Goal: Find contact information: Find contact information

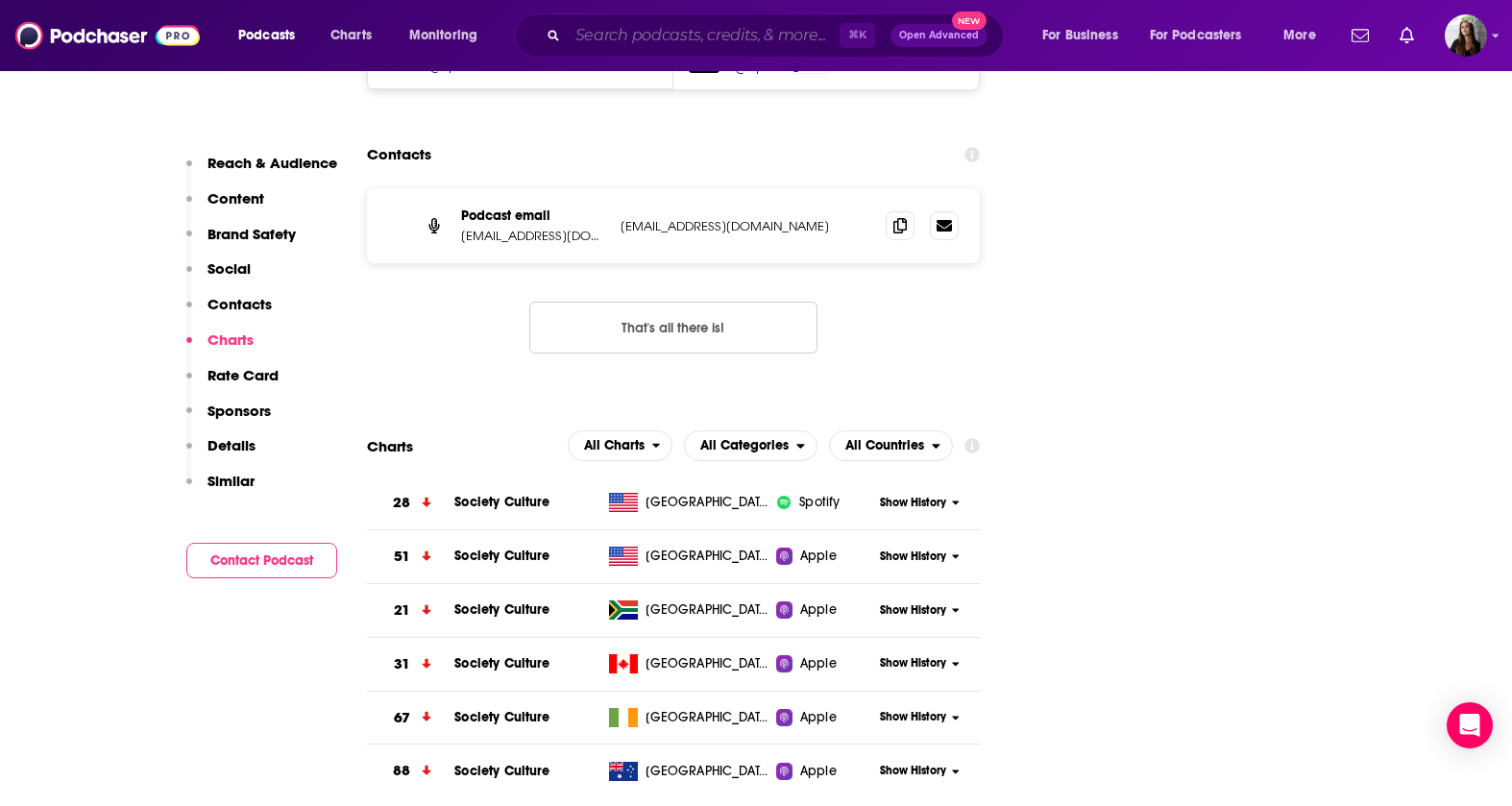
click at [705, 42] on input "Search podcasts, credits, & more..." at bounding box center [703, 35] width 272 height 31
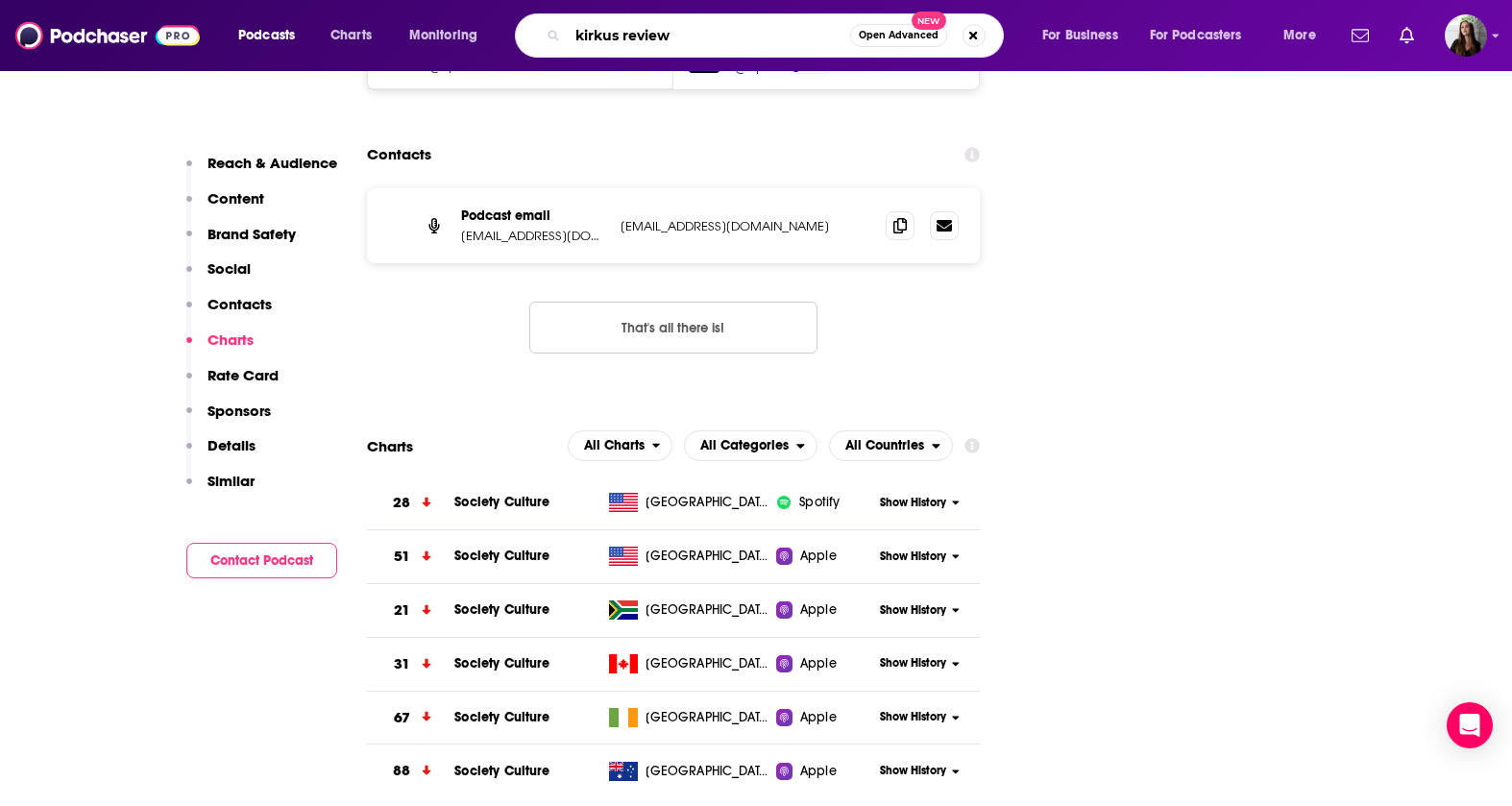
type input "kirkus reviews"
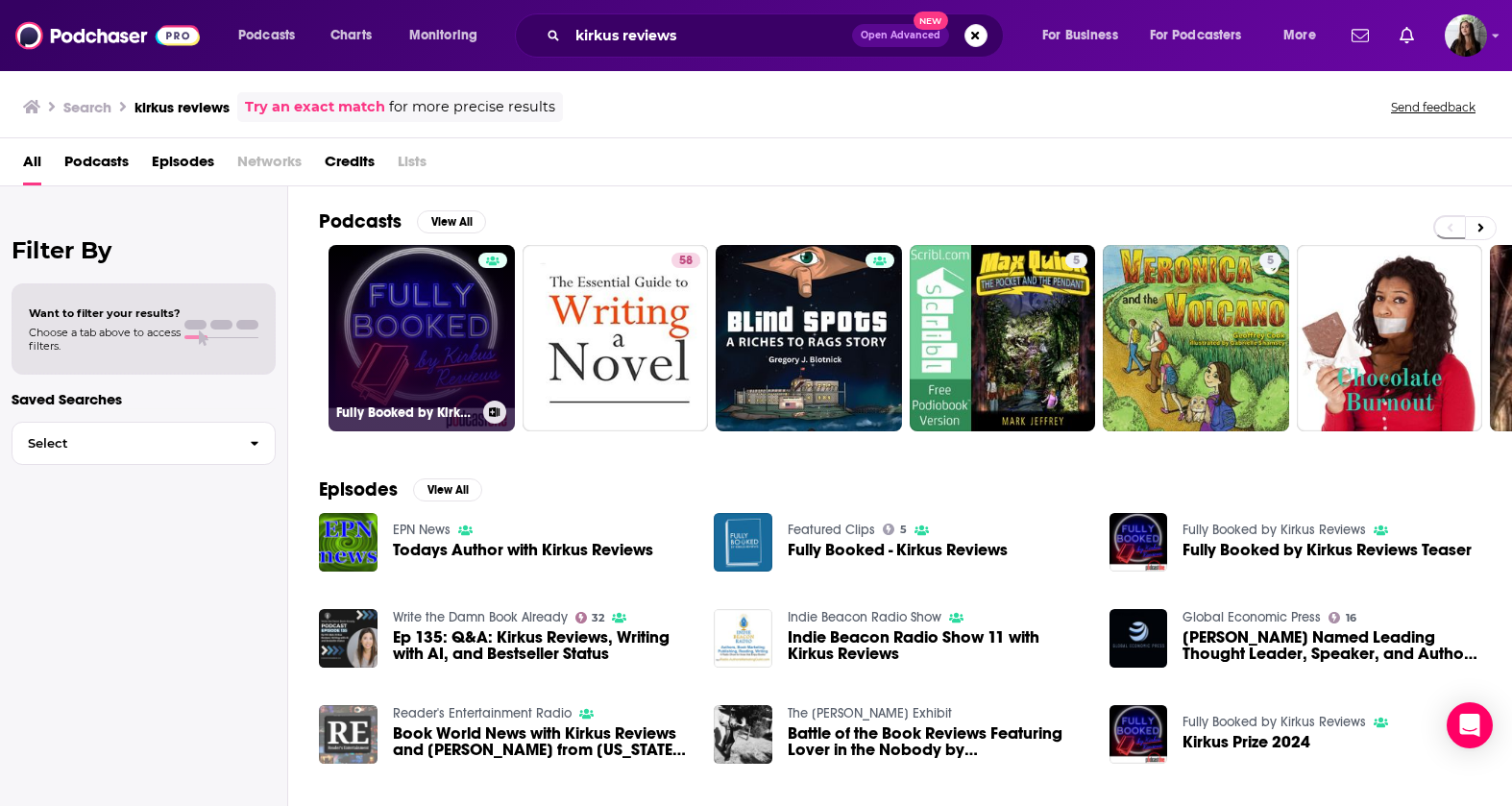
click at [438, 316] on link "Fully Booked by Kirkus Reviews" at bounding box center [421, 338] width 187 height 187
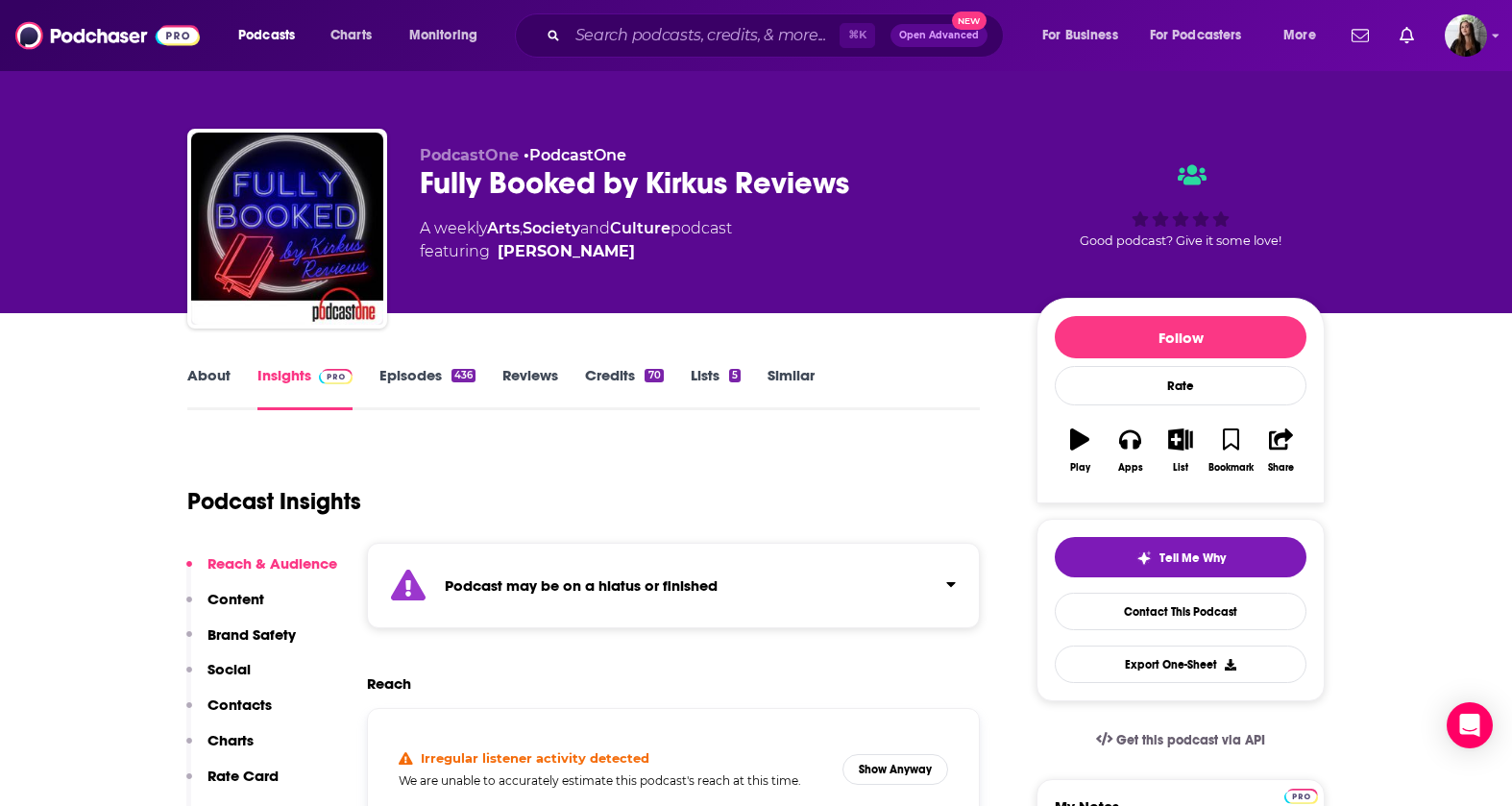
click at [394, 387] on link "Episodes 436" at bounding box center [427, 388] width 96 height 44
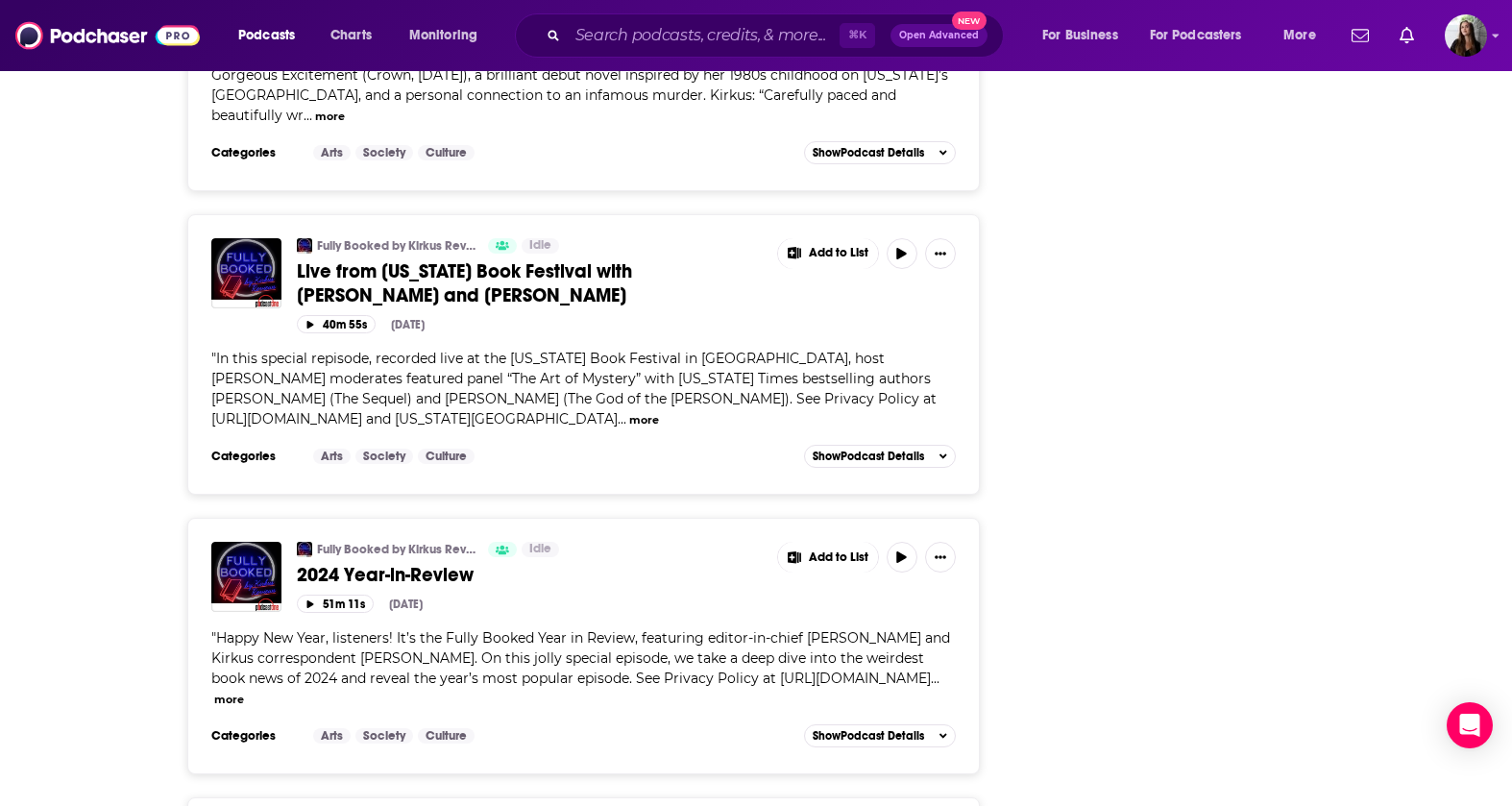
scroll to position [6498, 0]
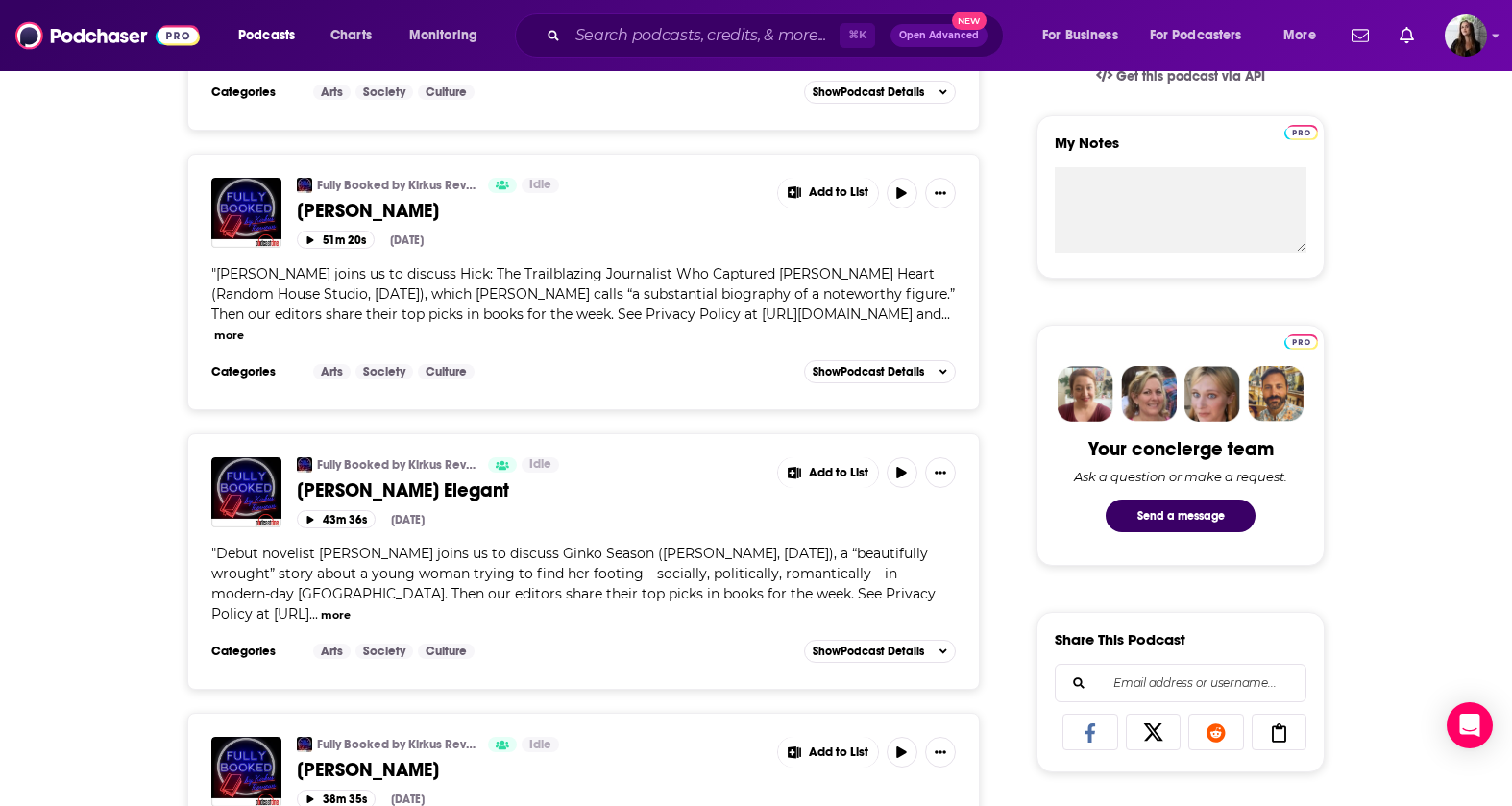
scroll to position [0, 0]
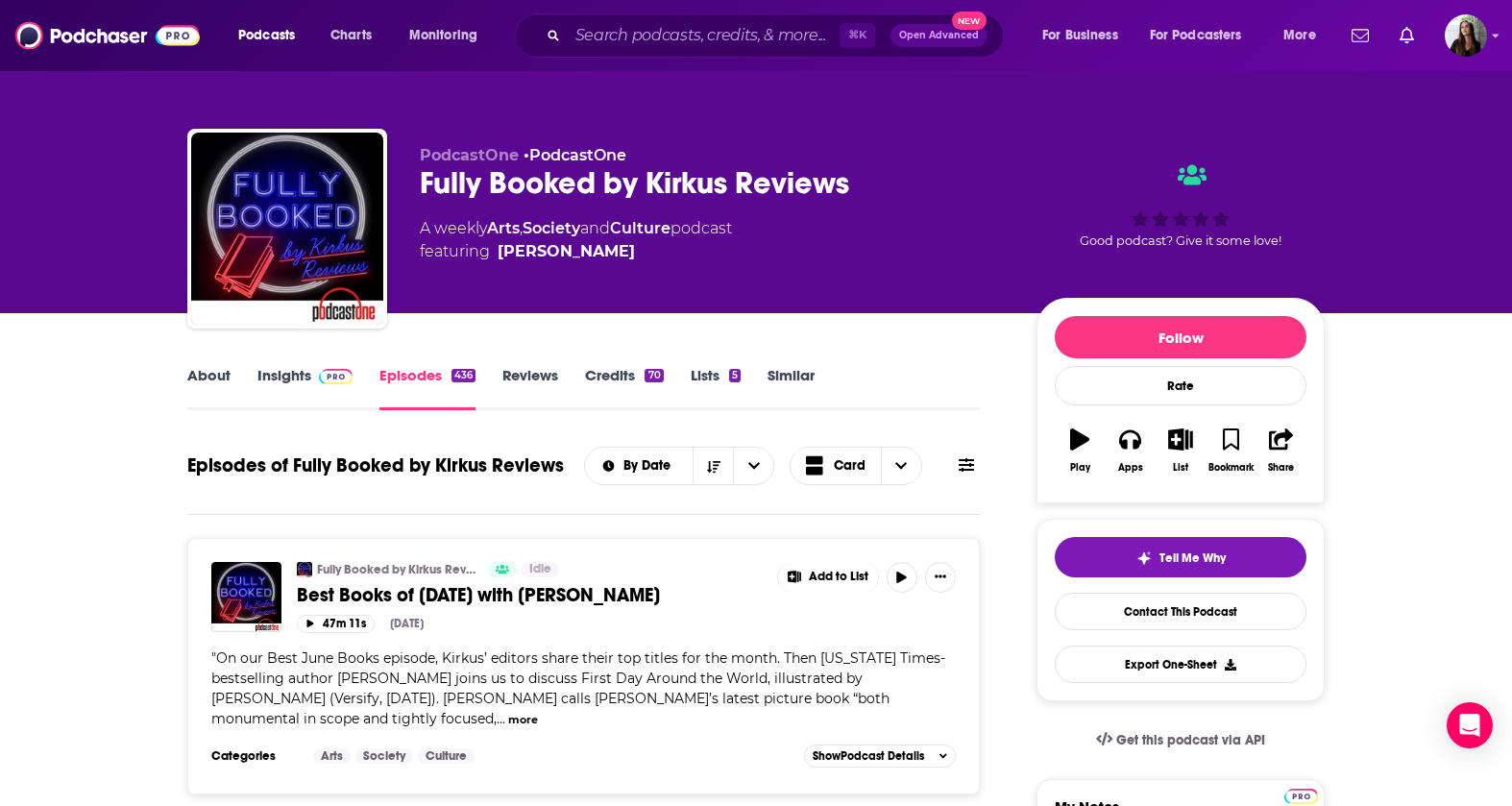
click at [583, 175] on div "Fully Booked by Kirkus Reviews" at bounding box center [712, 183] width 586 height 38
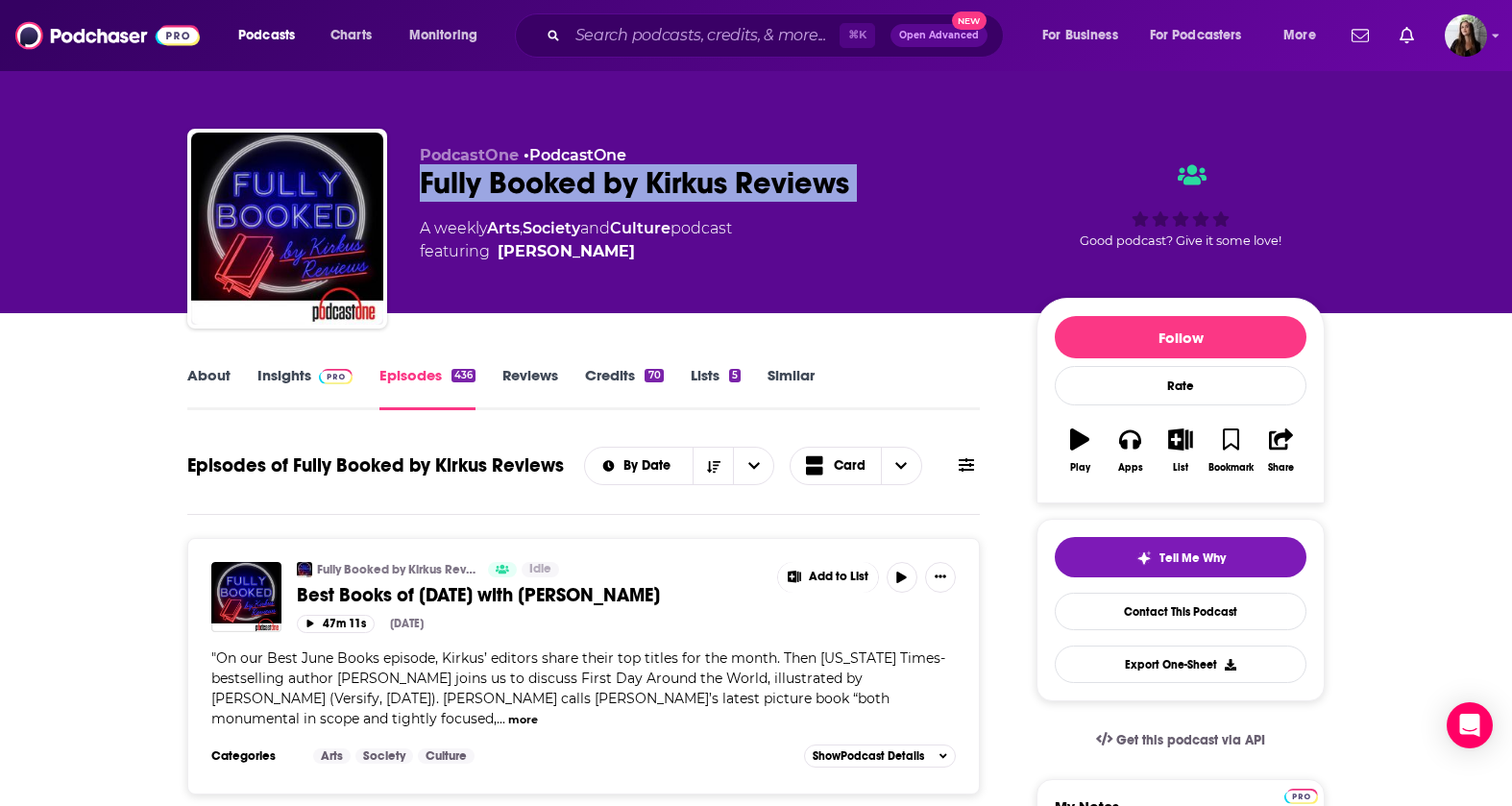
click at [583, 175] on div "Fully Booked by Kirkus Reviews" at bounding box center [712, 183] width 586 height 38
click at [191, 373] on link "About" at bounding box center [209, 388] width 43 height 44
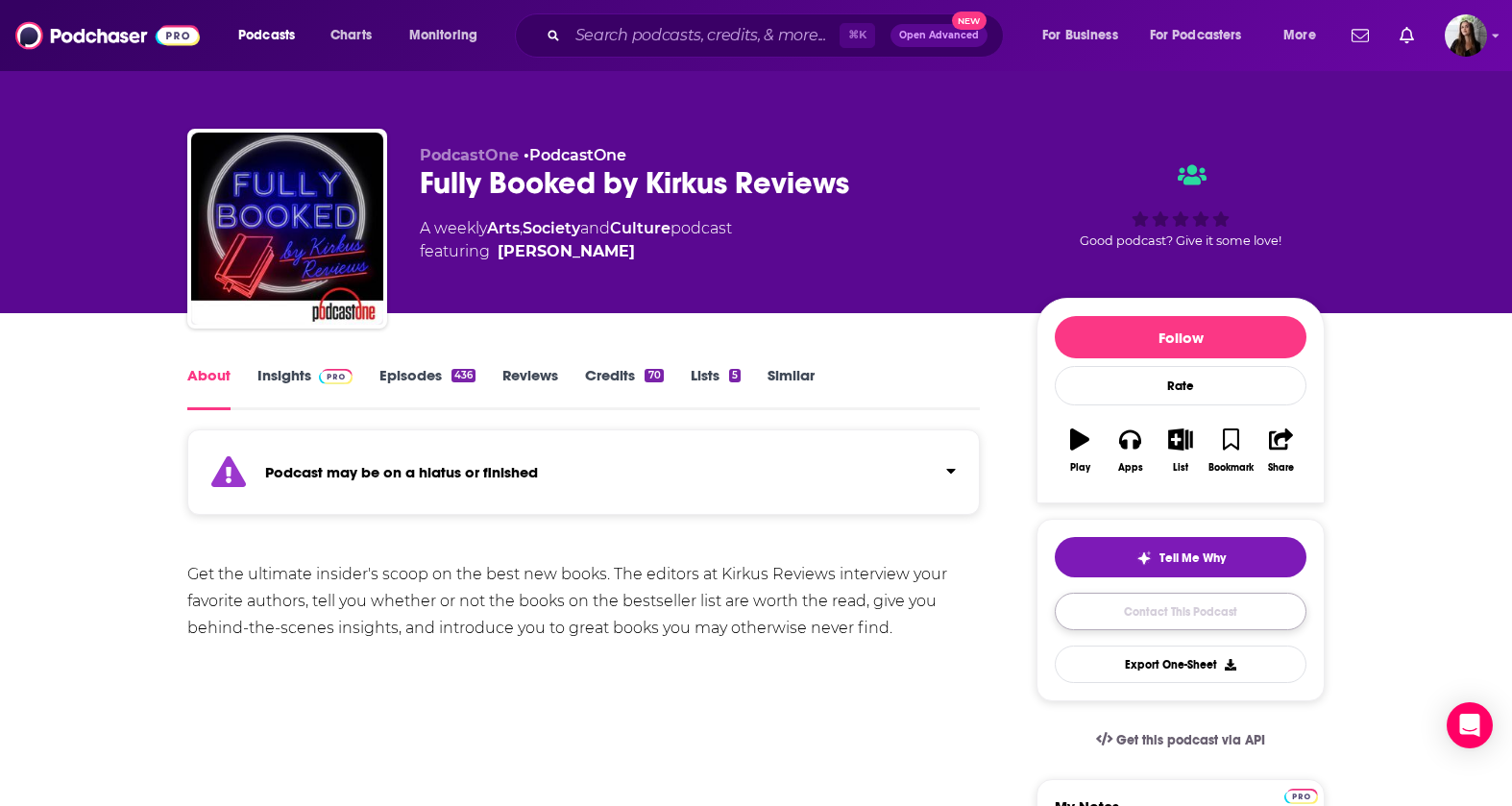
click at [1154, 620] on link "Contact This Podcast" at bounding box center [1180, 611] width 252 height 38
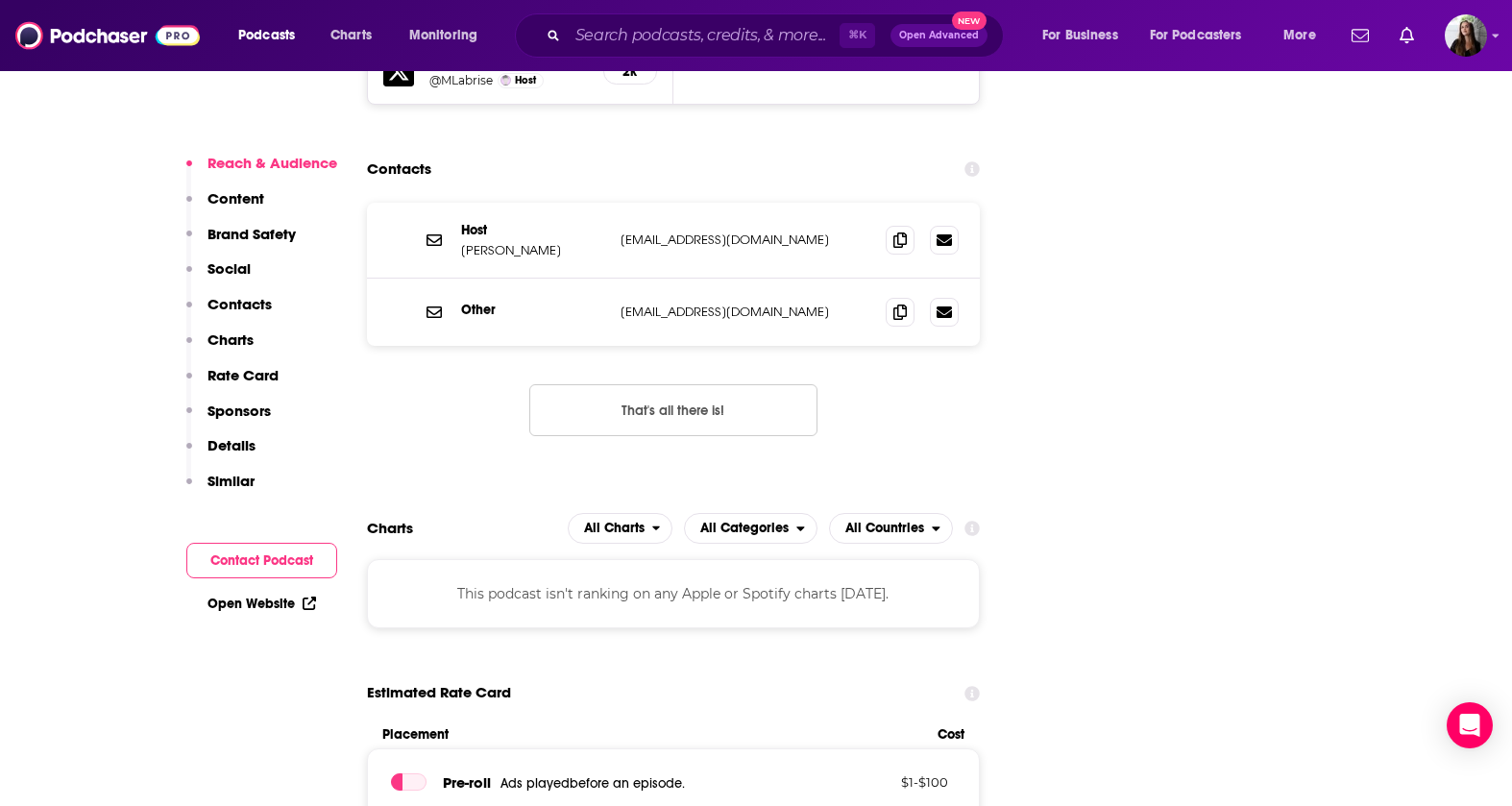
scroll to position [2106, 0]
click at [894, 235] on icon at bounding box center [899, 242] width 13 height 15
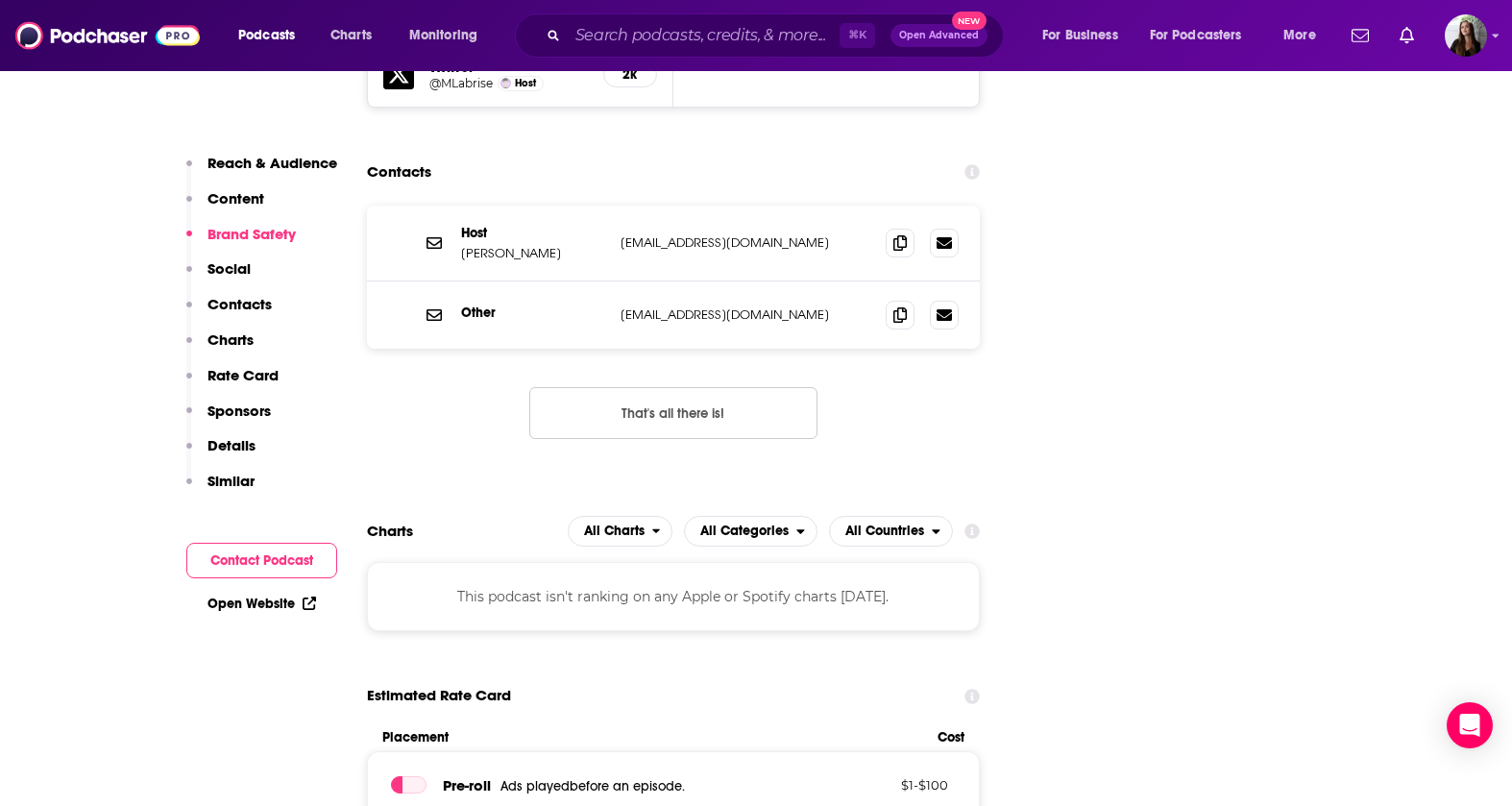
scroll to position [0, 0]
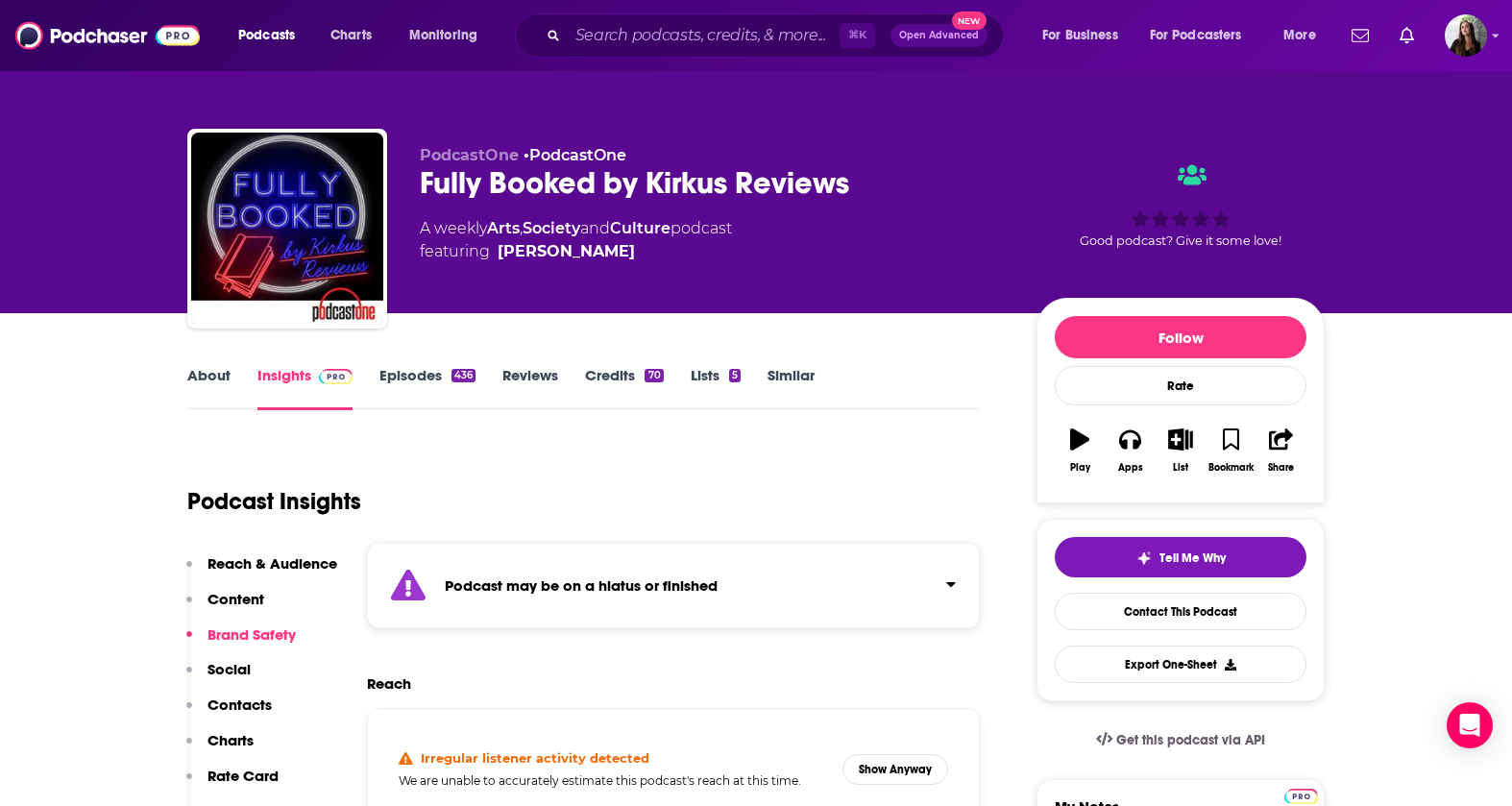
click at [409, 387] on link "Episodes 436" at bounding box center [427, 388] width 96 height 44
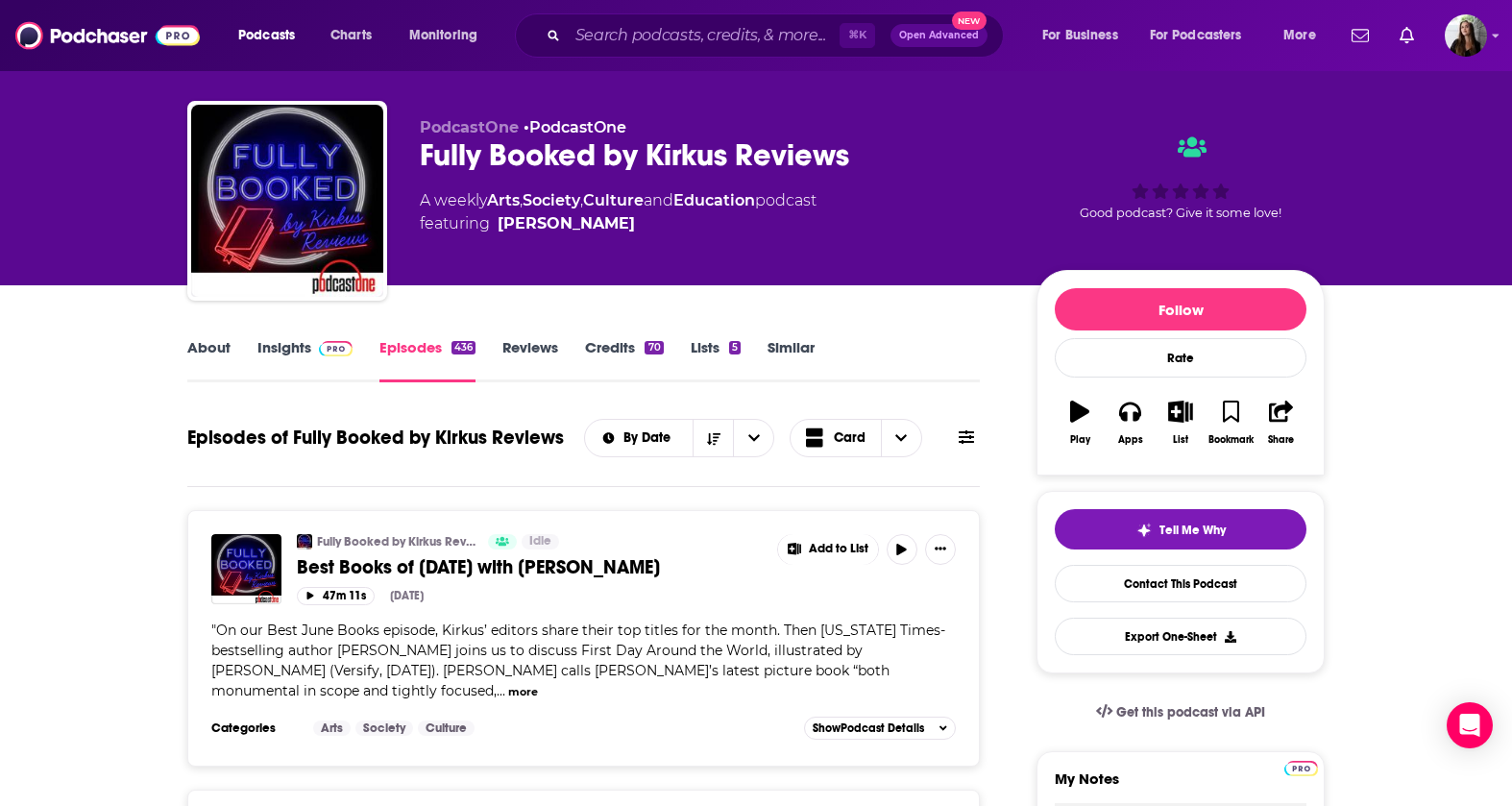
scroll to position [31, 0]
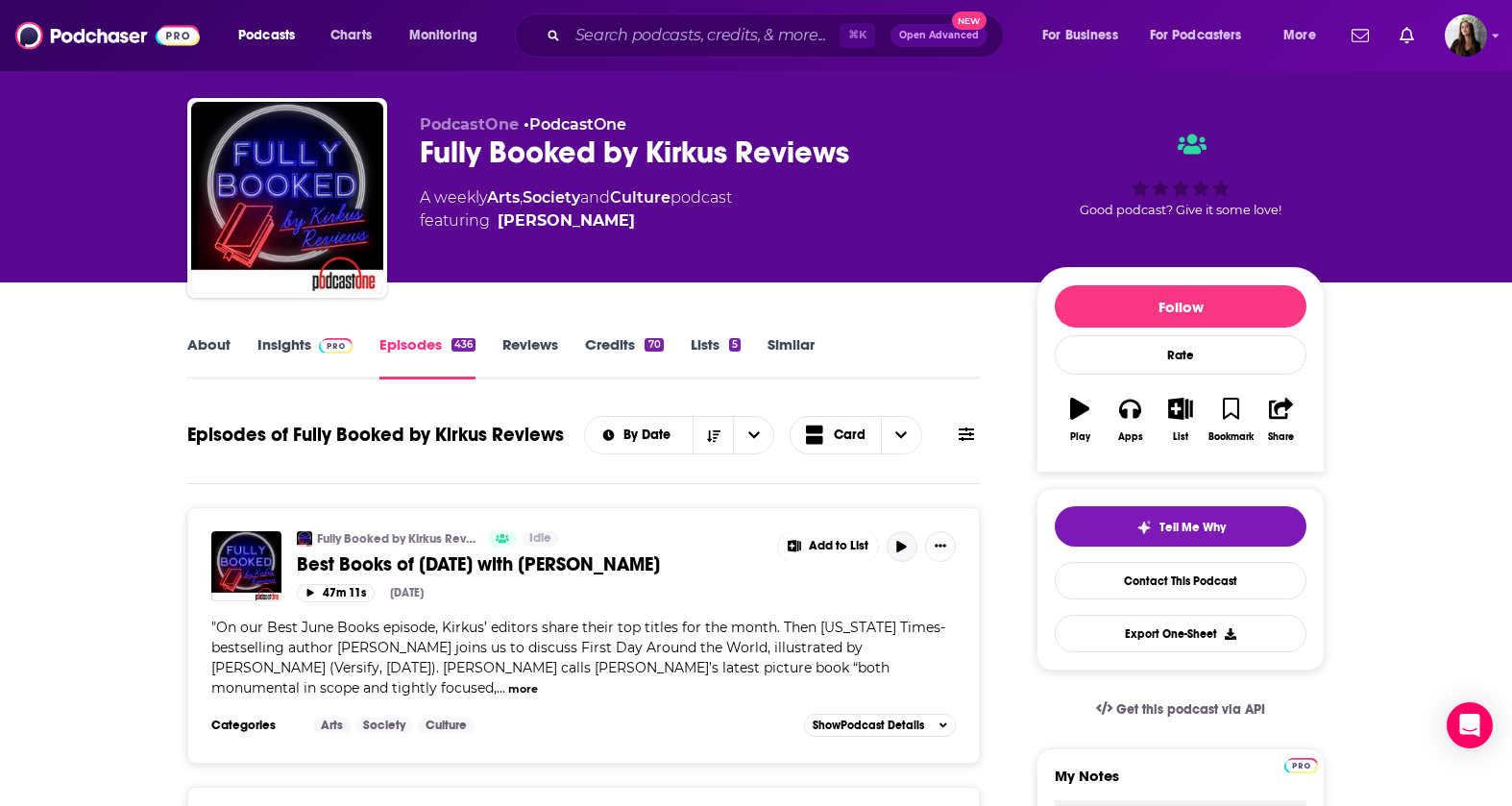
click at [900, 547] on icon "button" at bounding box center [902, 546] width 10 height 12
